Goal: Communication & Community: Answer question/provide support

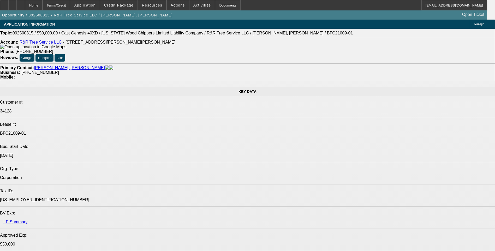
select select "0"
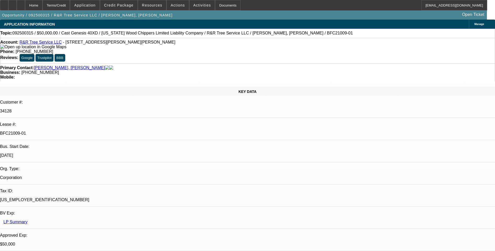
select select "0"
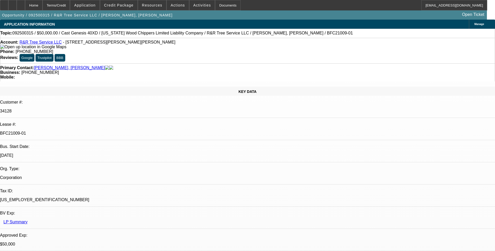
select select "0"
select select "1"
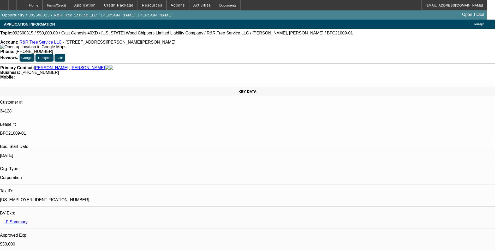
select select "6"
select select "1"
select select "6"
select select "1"
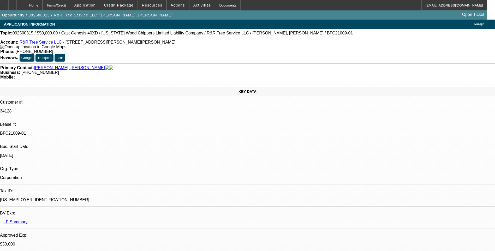
select select "1"
select select "6"
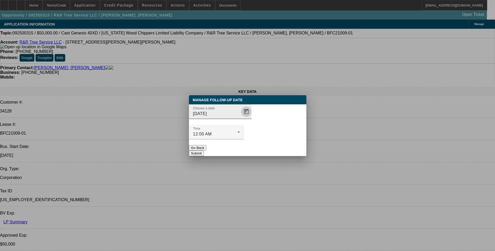
click at [240, 118] on span "Open calendar" at bounding box center [246, 111] width 13 height 13
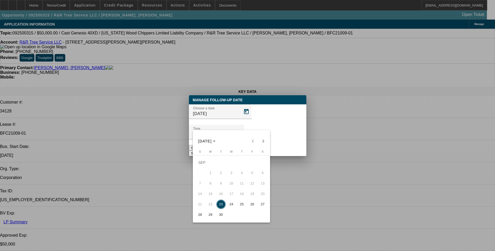
click at [220, 215] on span "30" at bounding box center [220, 214] width 9 height 9
type input "[DATE]"
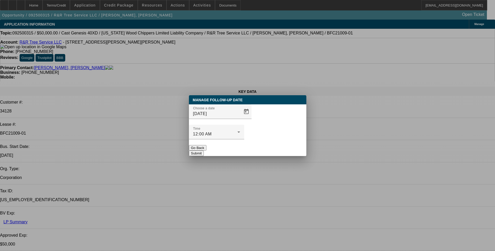
click at [204, 150] on button "Submit" at bounding box center [196, 152] width 15 height 5
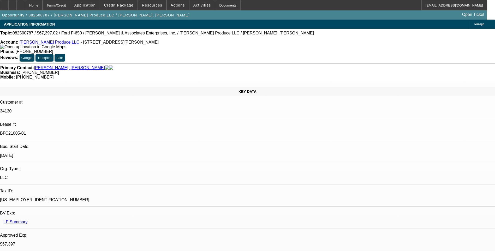
select select "0"
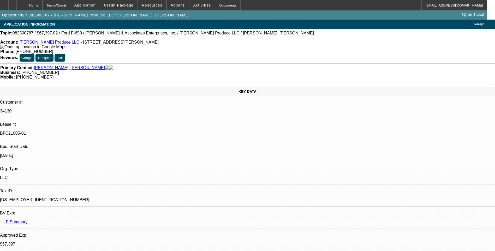
select select "0"
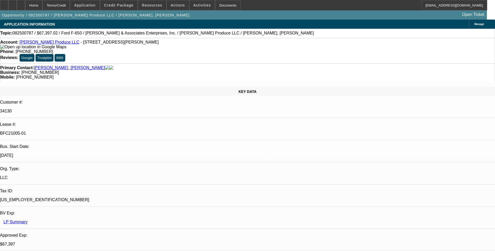
select select "0"
select select "1"
select select "6"
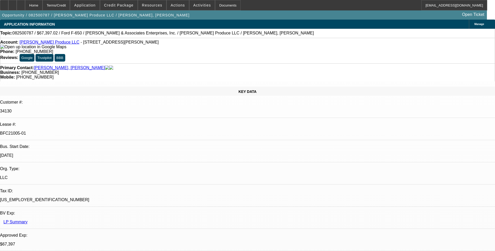
select select "1"
select select "6"
select select "1"
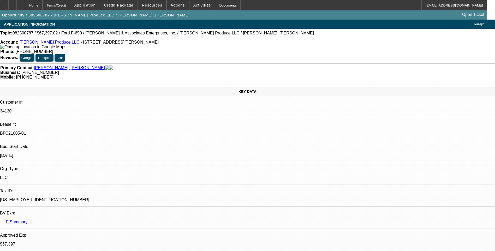
select select "6"
select select "1"
select select "6"
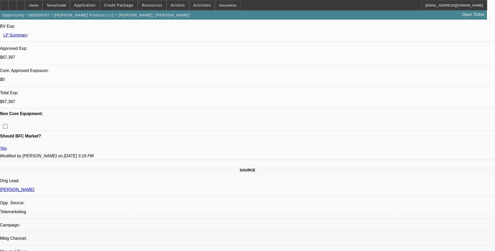
scroll to position [235, 0]
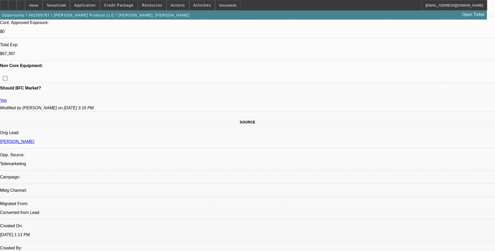
click at [128, 7] on span at bounding box center [118, 5] width 37 height 13
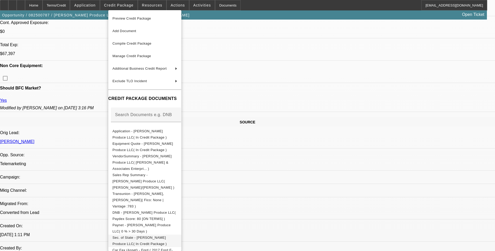
scroll to position [52, 0]
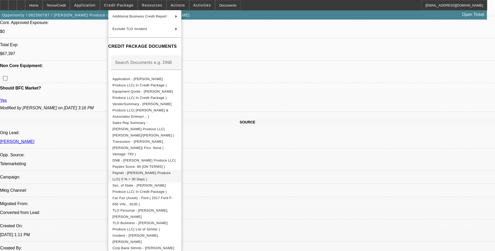
click at [156, 170] on span "Paynet - Reyna Produce LLC( 0 % > 30 Days )" at bounding box center [144, 176] width 65 height 13
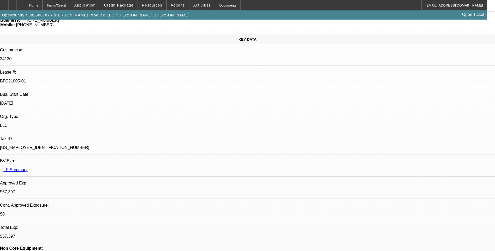
scroll to position [0, 0]
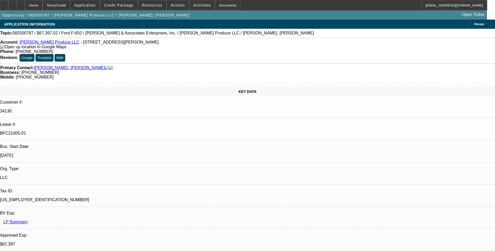
click at [326, 37] on div "Topic: 082500787 / $67,397.02 / Ford F-650 / Davis & Associates Enterprises, In…" at bounding box center [247, 33] width 495 height 9
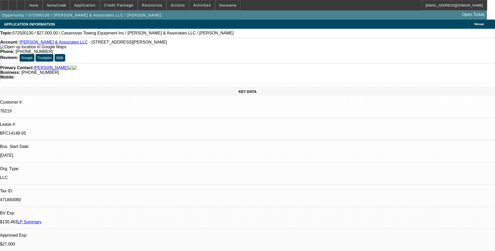
select select "0"
select select "2"
select select "0.1"
select select "0"
select select "2"
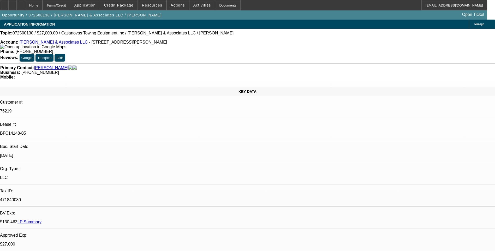
select select "0.1"
select select "0"
select select "2"
select select "0.1"
select select "0"
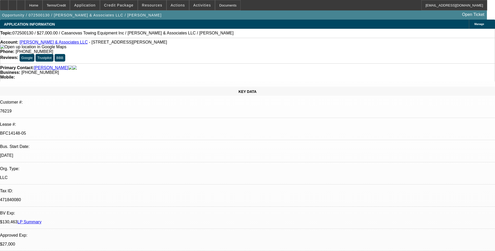
select select "2"
select select "0.1"
select select "1"
select select "2"
select select "4"
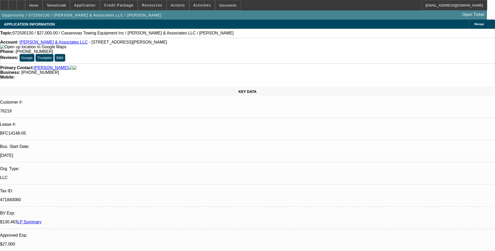
select select "1"
select select "2"
select select "4"
select select "1"
select select "2"
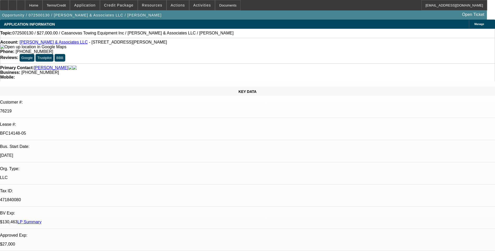
select select "4"
select select "1"
select select "2"
select select "4"
drag, startPoint x: 10, startPoint y: 7, endPoint x: 35, endPoint y: 8, distance: 25.3
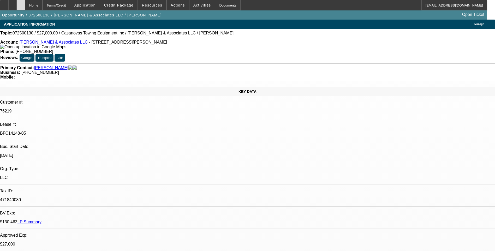
click at [8, 7] on div at bounding box center [4, 5] width 8 height 10
select select "0"
select select "2"
select select "0.1"
select select "0"
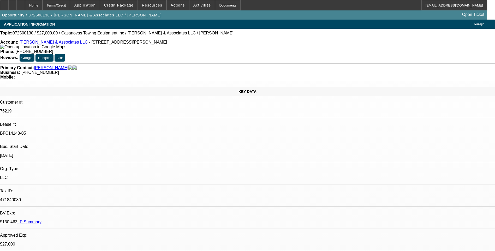
select select "2"
select select "0.1"
select select "0"
select select "2"
select select "0.1"
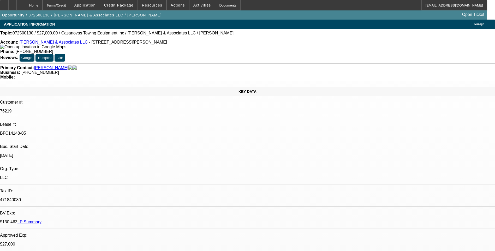
select select "0"
select select "2"
select select "0.1"
select select "1"
select select "2"
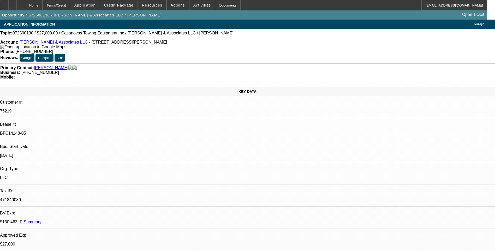
select select "4"
select select "1"
select select "2"
select select "4"
select select "1"
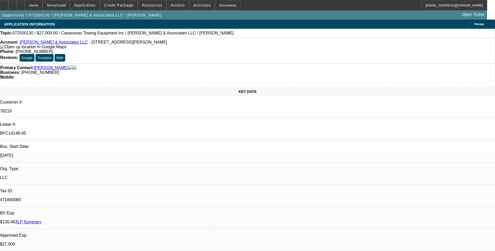
select select "2"
select select "4"
select select "1"
select select "2"
select select "4"
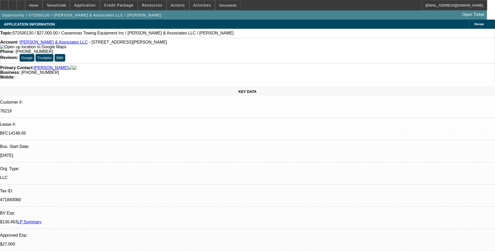
scroll to position [52, 0]
drag, startPoint x: 371, startPoint y: 211, endPoint x: 443, endPoint y: 211, distance: 71.5
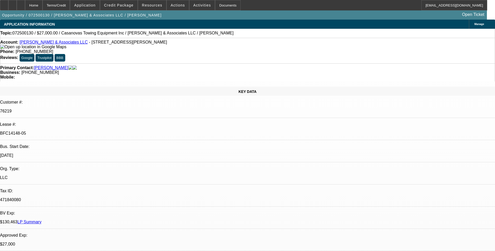
drag, startPoint x: 443, startPoint y: 211, endPoint x: 436, endPoint y: 209, distance: 6.9
copy td "jessica@northstarlandcare.com 818-401-7103"
